Goal: Book appointment/travel/reservation

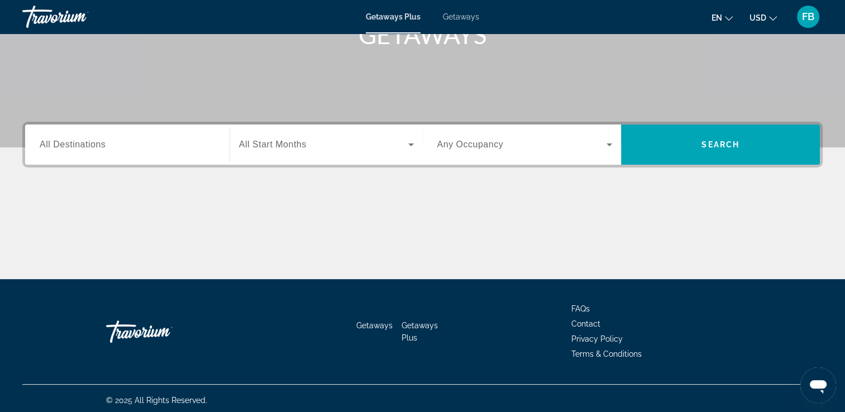
scroll to position [23, 0]
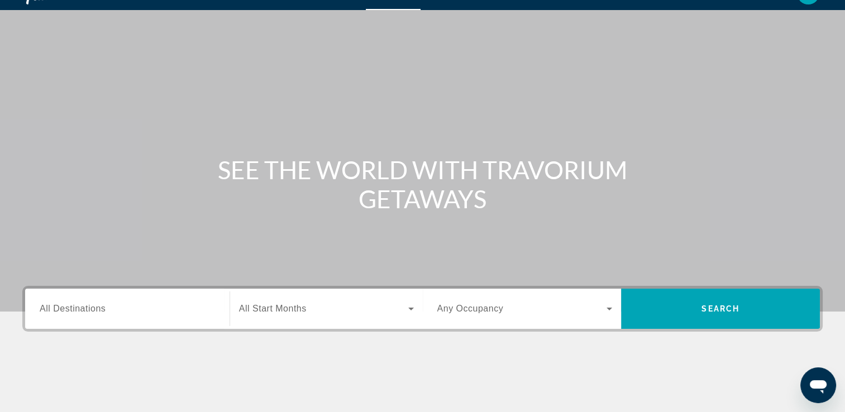
click at [124, 298] on div "Search widget" at bounding box center [127, 309] width 175 height 32
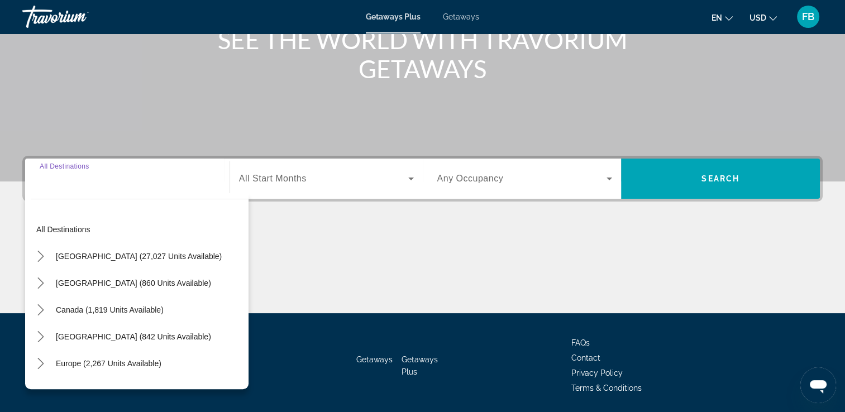
scroll to position [191, 0]
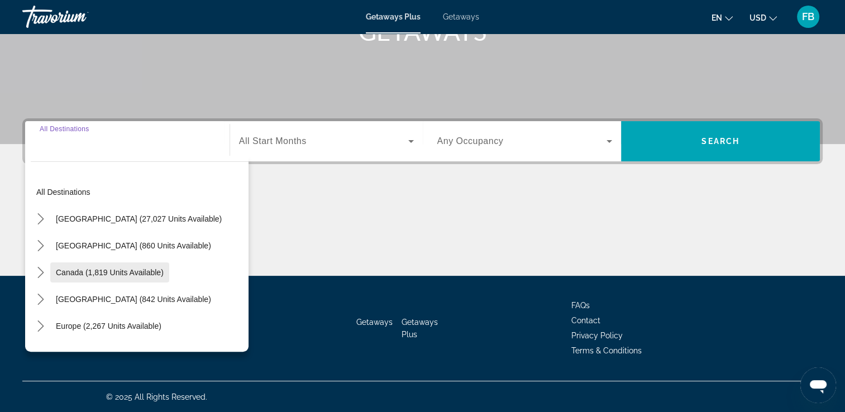
click at [109, 276] on span "Canada (1,819 units available)" at bounding box center [110, 272] width 108 height 9
type input "**********"
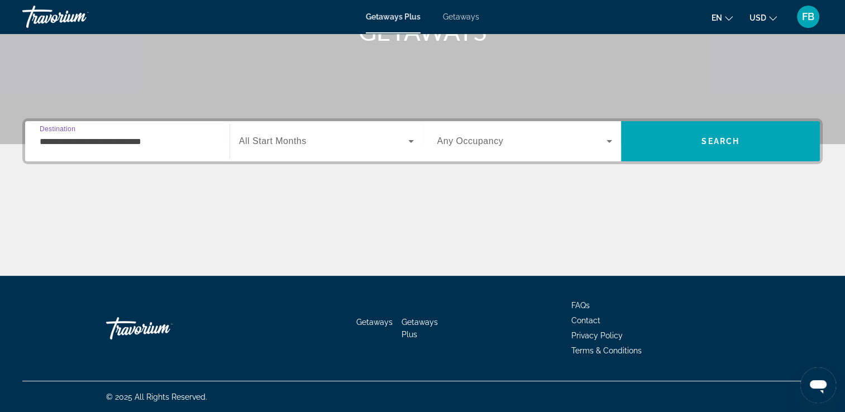
click at [298, 139] on span "All Start Months" at bounding box center [273, 140] width 68 height 9
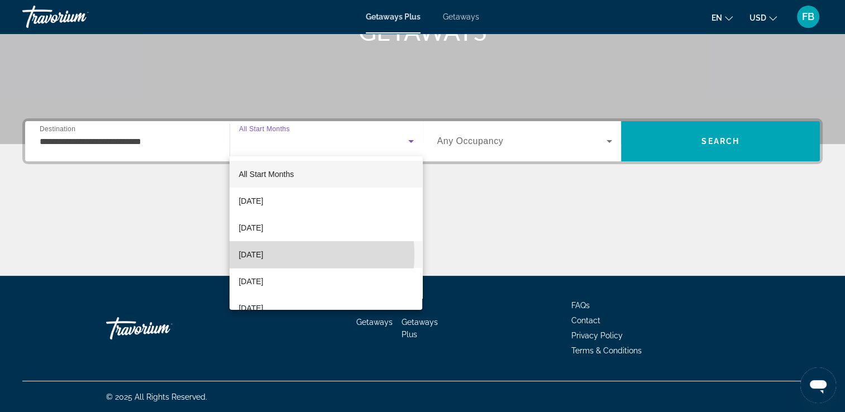
click at [253, 255] on span "[DATE]" at bounding box center [251, 254] width 25 height 13
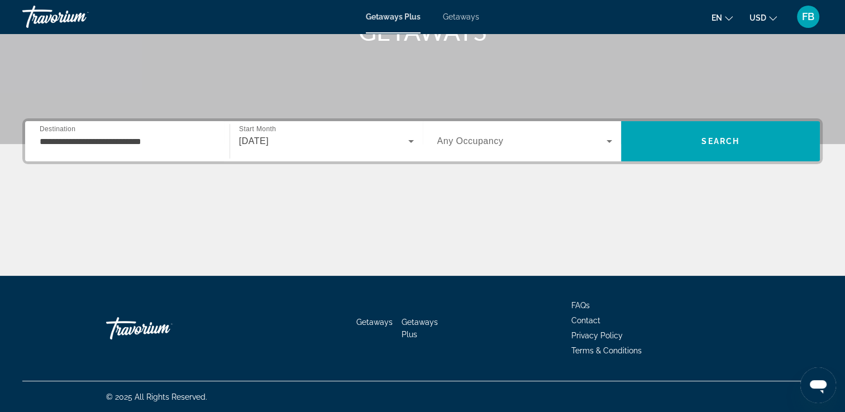
click at [536, 149] on div "Search widget" at bounding box center [524, 141] width 175 height 31
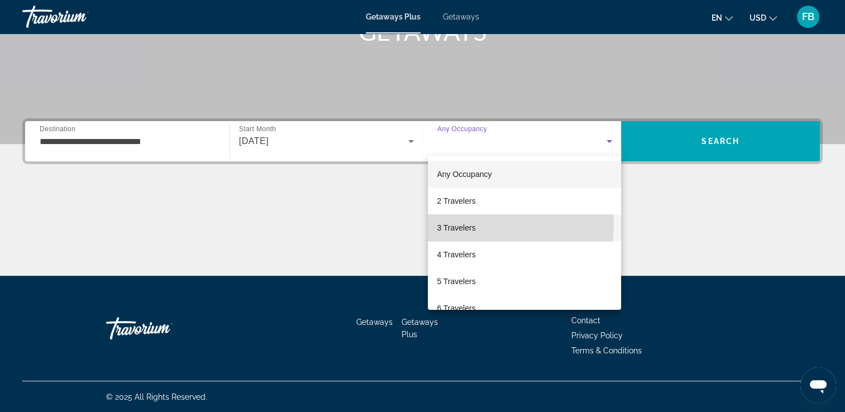
click at [456, 223] on span "3 Travelers" at bounding box center [456, 227] width 39 height 13
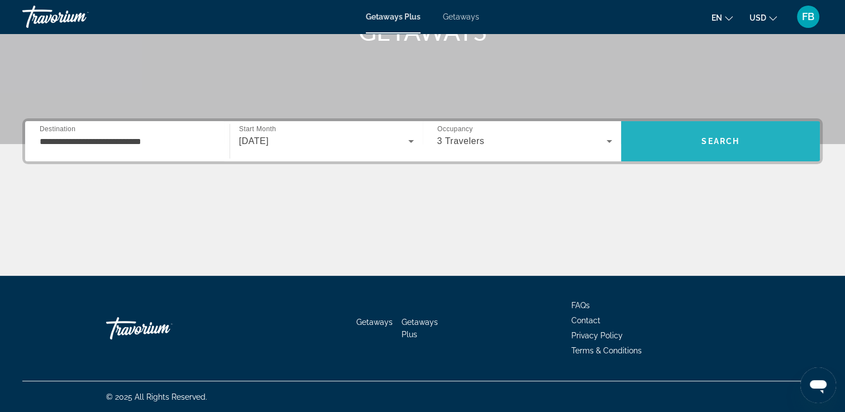
click at [683, 142] on span "Search" at bounding box center [720, 141] width 199 height 27
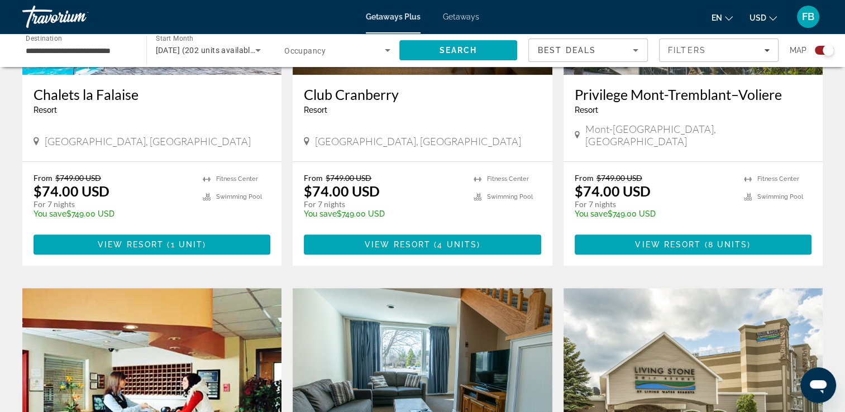
scroll to position [559, 0]
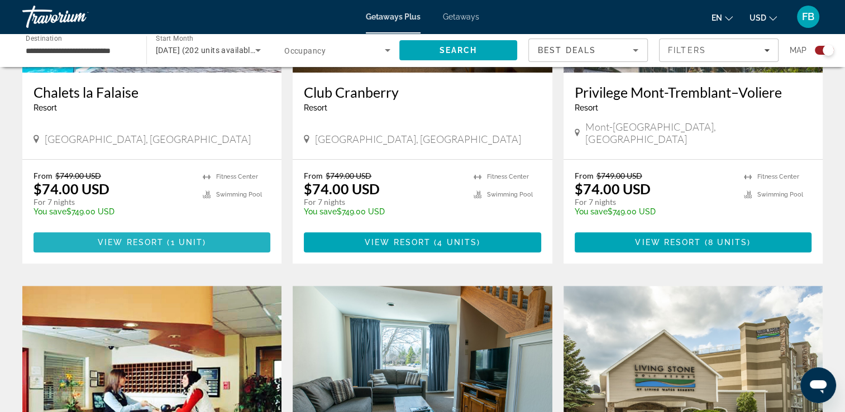
click at [174, 238] on span "1 unit" at bounding box center [186, 242] width 32 height 9
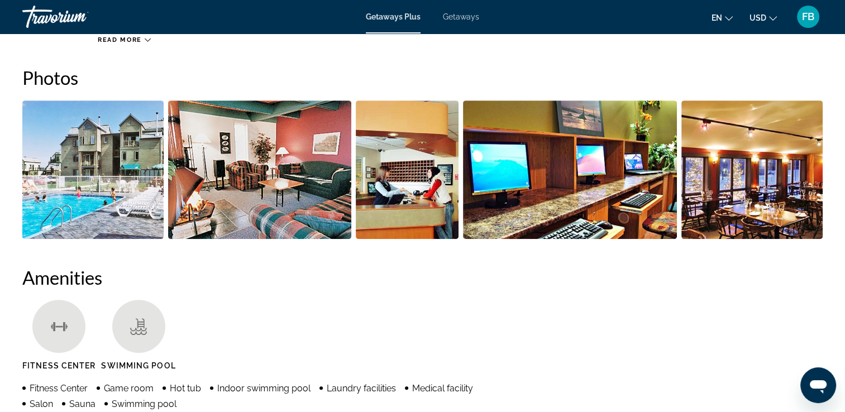
scroll to position [670, 0]
